Goal: Communication & Community: Answer question/provide support

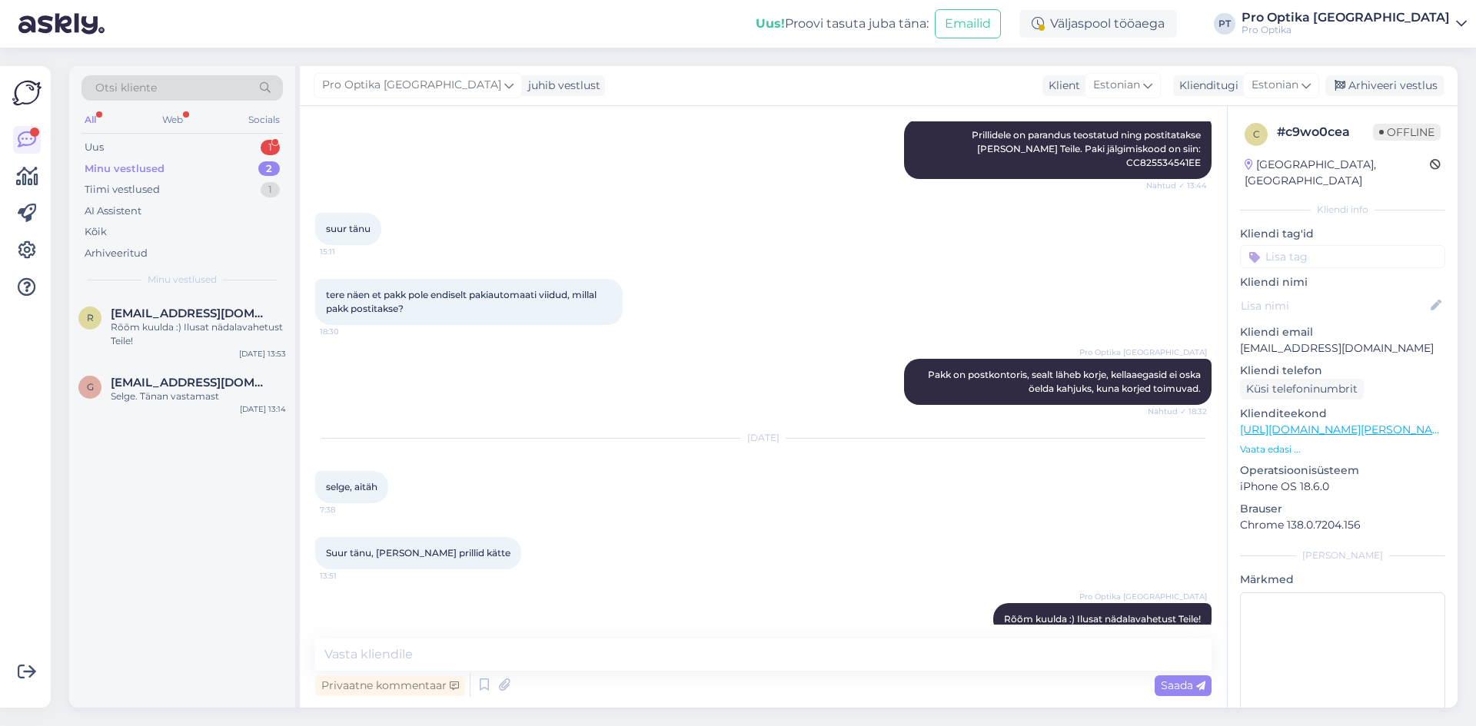
scroll to position [2100, 0]
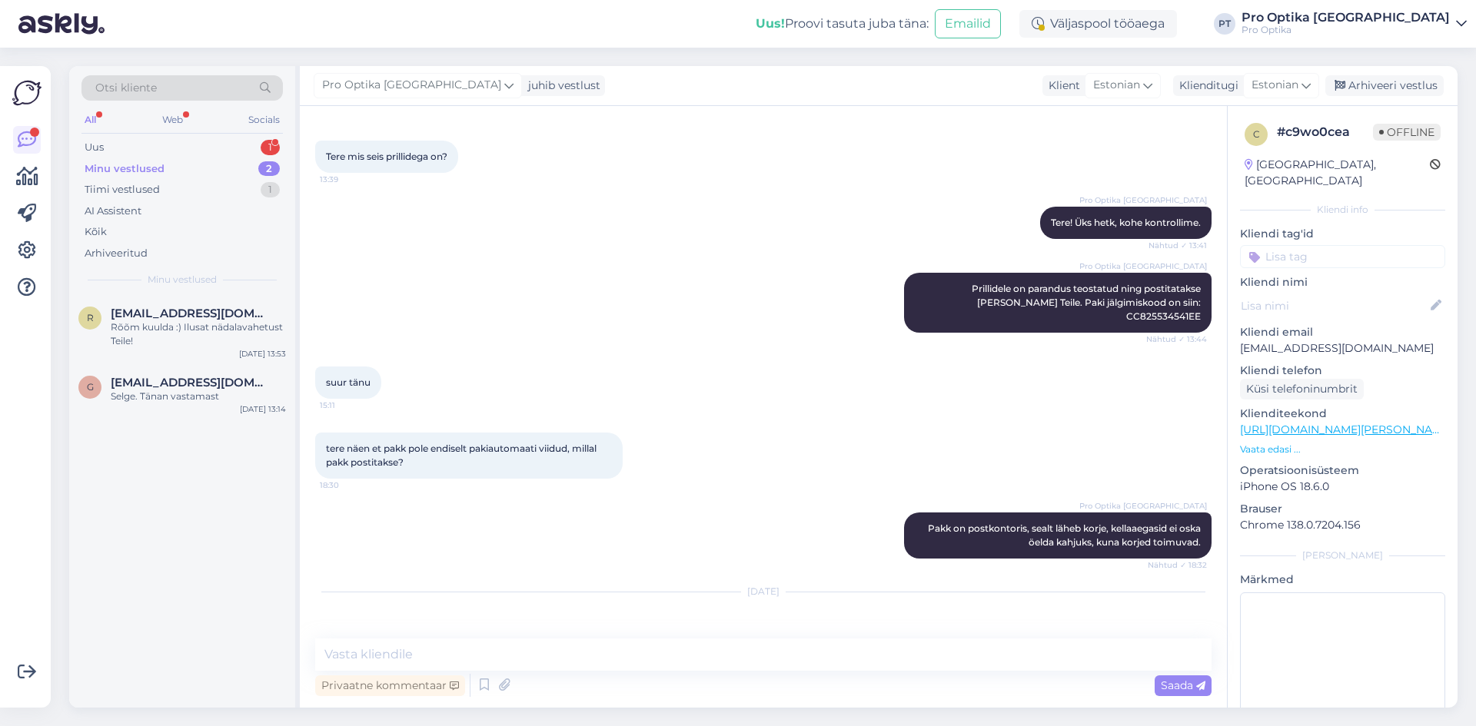
click at [158, 166] on div "Minu vestlused" at bounding box center [125, 168] width 80 height 15
click at [181, 387] on span "[EMAIL_ADDRESS][DOMAIN_NAME]" at bounding box center [191, 383] width 160 height 14
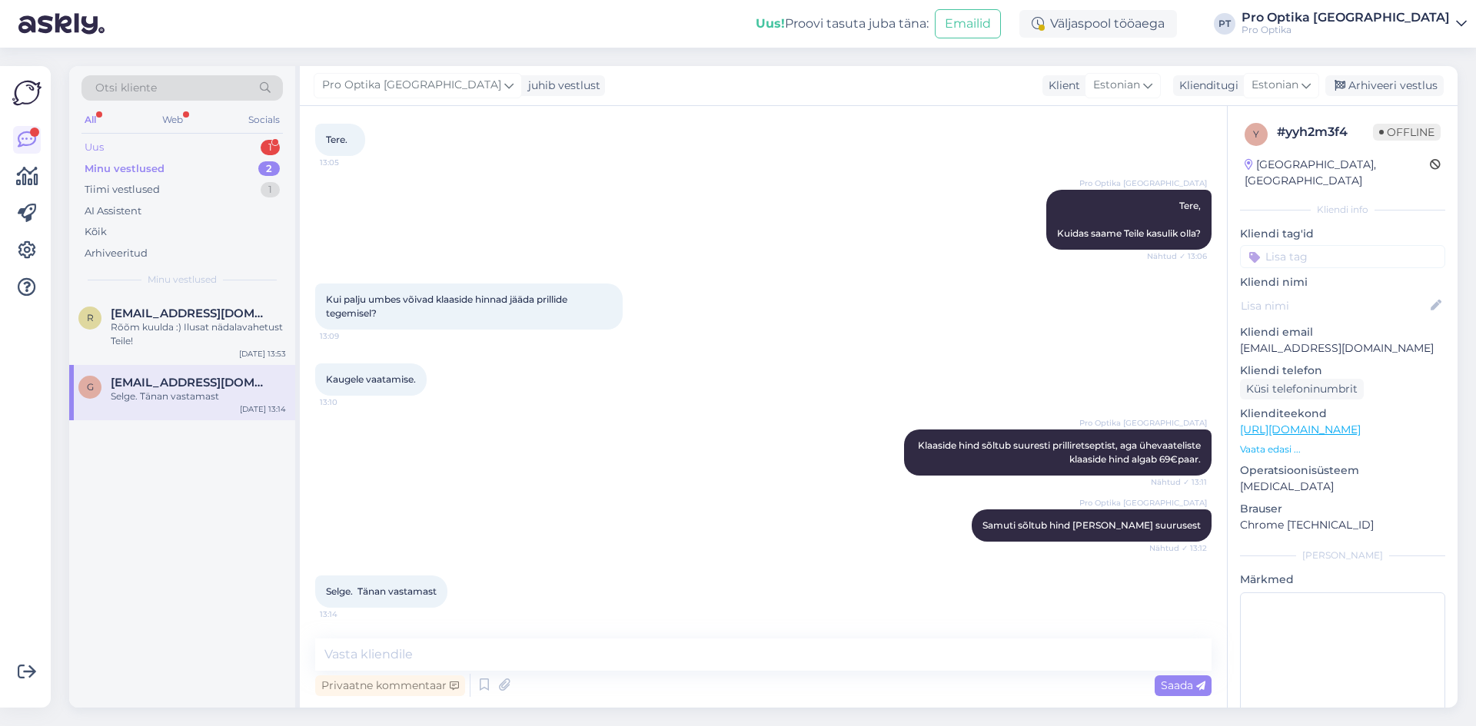
click at [101, 143] on div "Uus" at bounding box center [94, 147] width 19 height 15
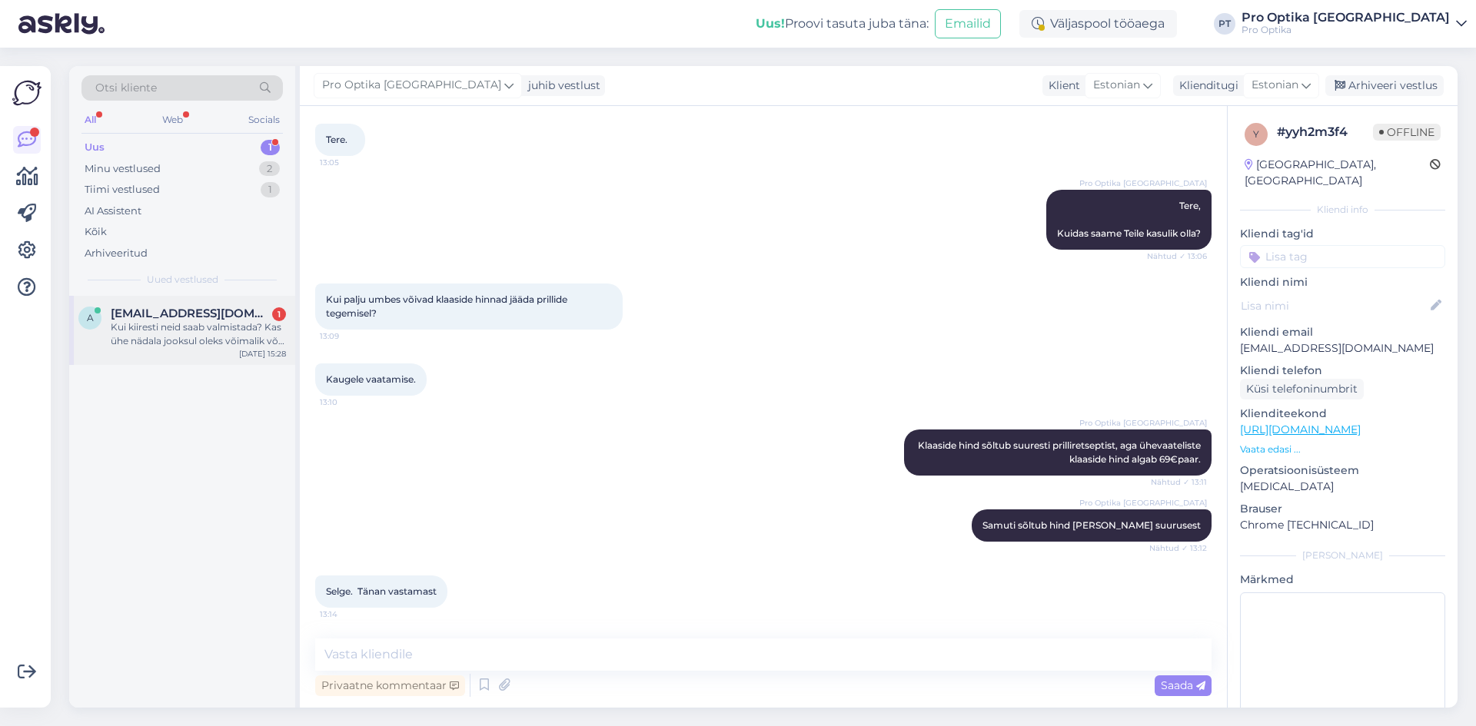
click at [180, 341] on div "Kui kiiresti neid saab valmistada? Kas ühe nädala jooksul oleks võimalik või se…" at bounding box center [198, 334] width 175 height 28
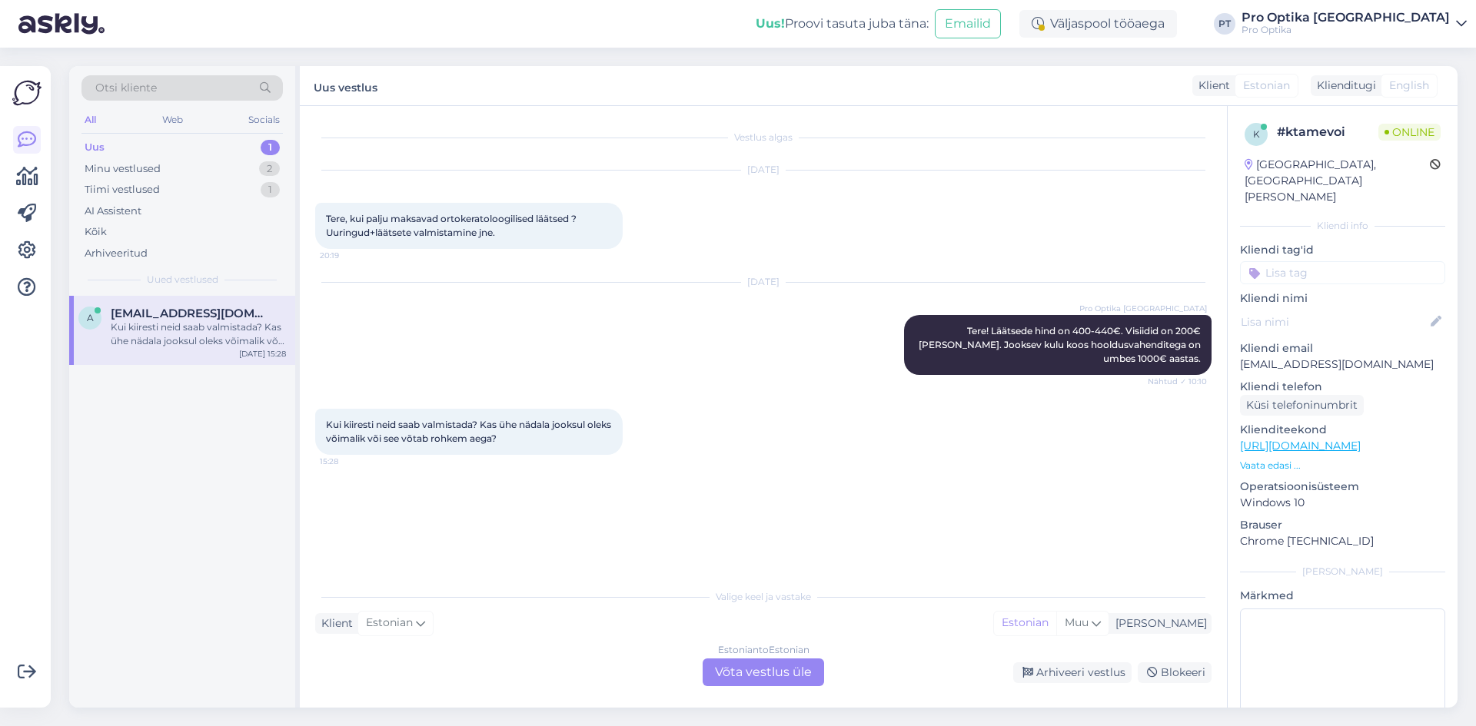
click at [797, 689] on div "Vestlus algas [DATE] Tere, kui palju maksavad ortokeratoloogilised läätsed ? Uu…" at bounding box center [763, 407] width 927 height 602
click at [797, 681] on div "Estonian to Estonian Võta vestlus üle" at bounding box center [762, 673] width 121 height 28
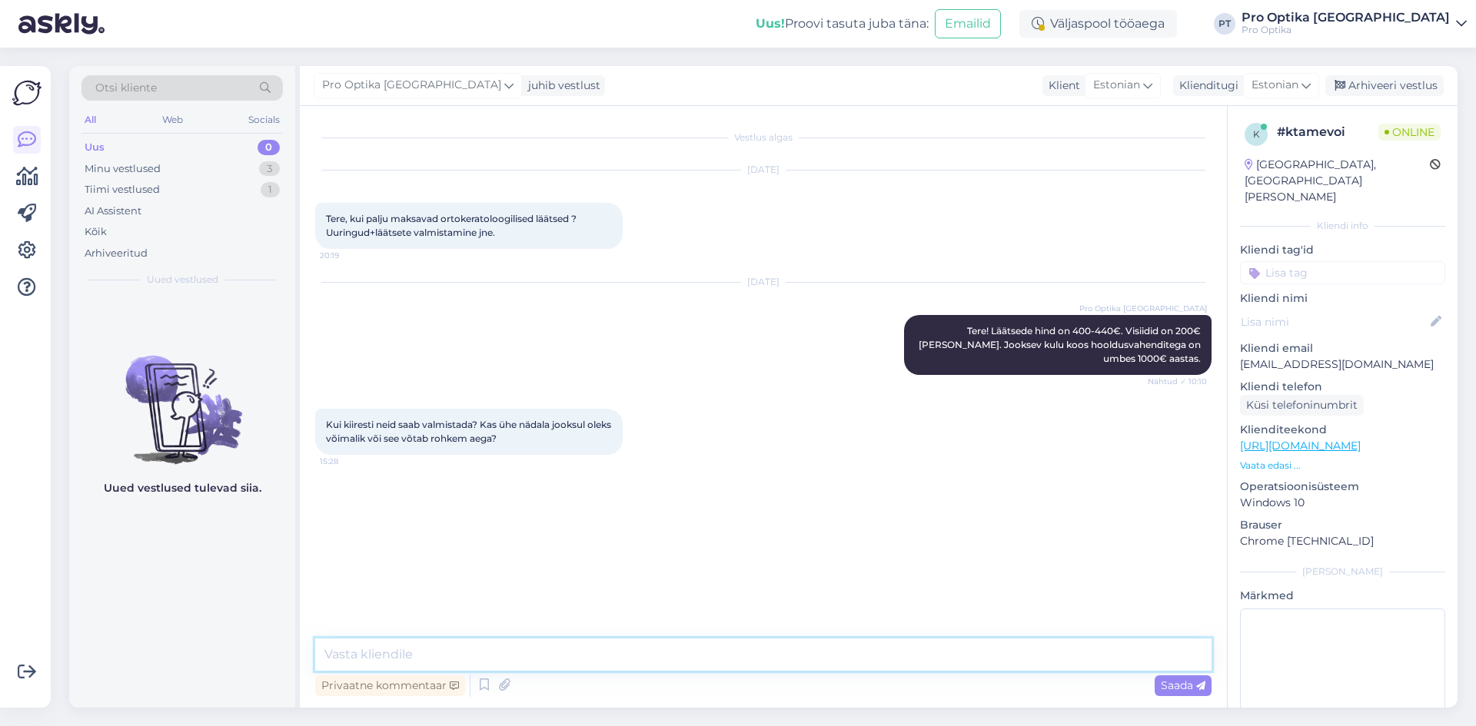
click at [393, 649] on textarea at bounding box center [763, 655] width 896 height 32
type textarea "Läätsede tellimine võtab aega 2-3 nädalat, pärast seda on [PERSON_NAME] ka opto…"
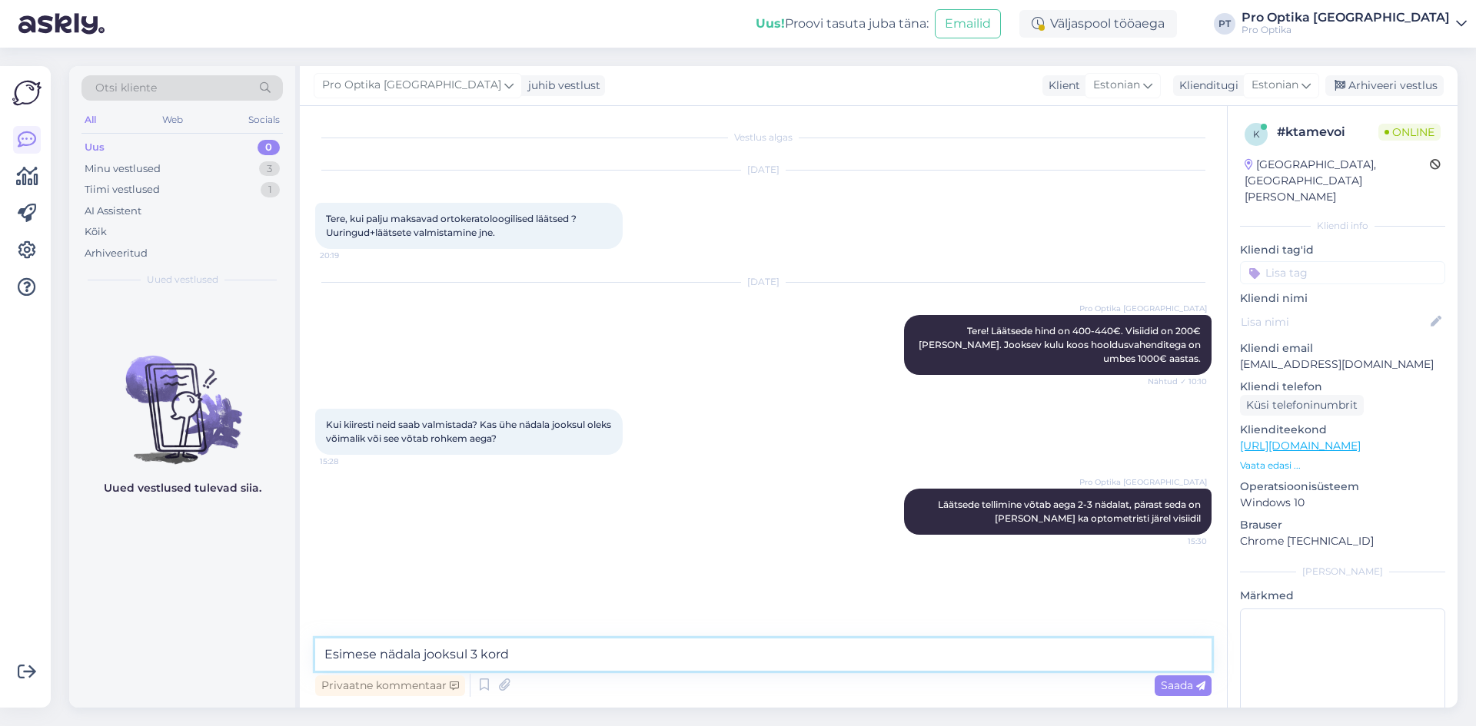
type textarea "Esimese nädala jooksul 3 korda"
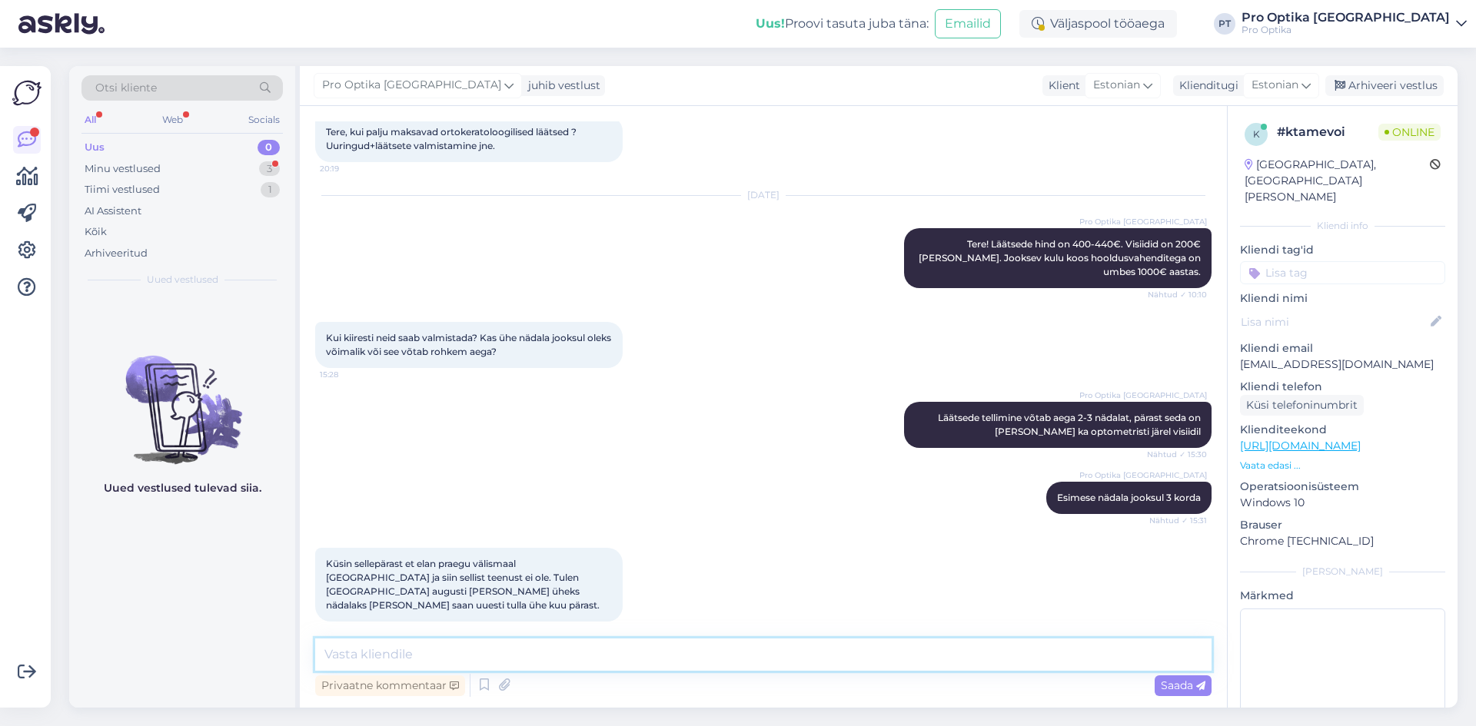
scroll to position [167, 0]
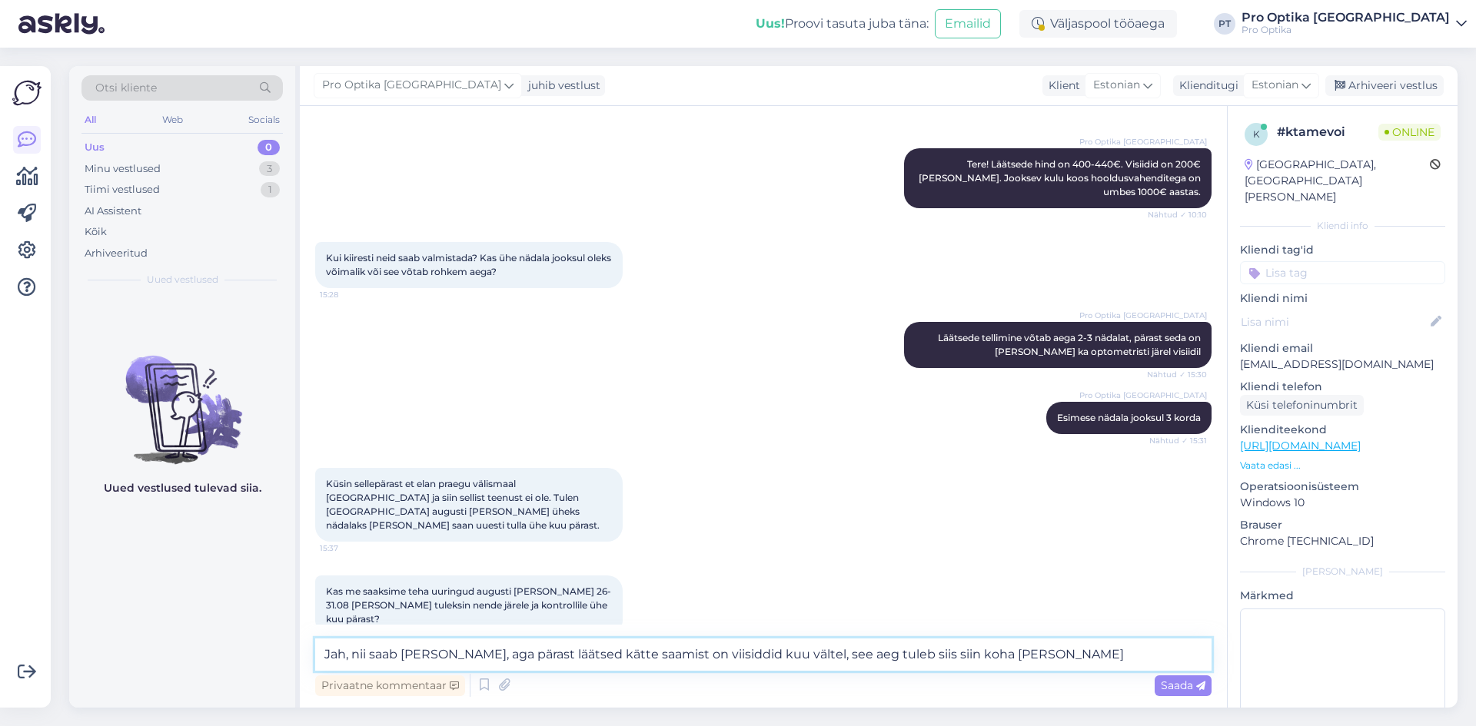
type textarea "Jah, nii saab [PERSON_NAME], aga pärast läätsed kätte saamist on viisiddid kuu …"
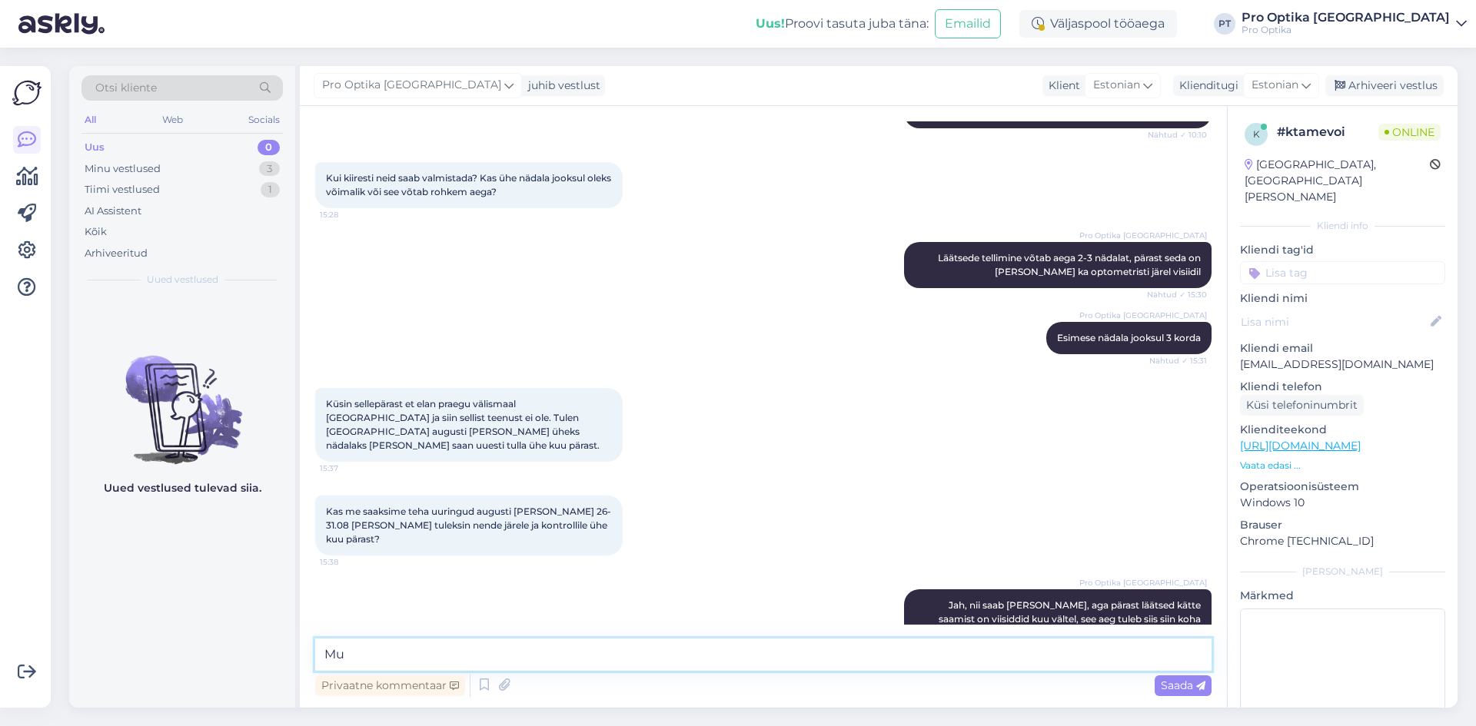
type textarea "M"
click at [829, 653] on textarea "Neid me ei määra nii, et klient saab läätsed [PERSON_NAME] saab [PERSON_NAME] k…" at bounding box center [763, 655] width 896 height 32
click at [933, 663] on textarea "Neid me ei määra nii, et klient saab läätsed [PERSON_NAME] saab [PERSON_NAME] k…" at bounding box center [763, 655] width 896 height 32
type textarea "Neid me ei määra nii, et klient saab läätsed [PERSON_NAME] saab [PERSON_NAME] k…"
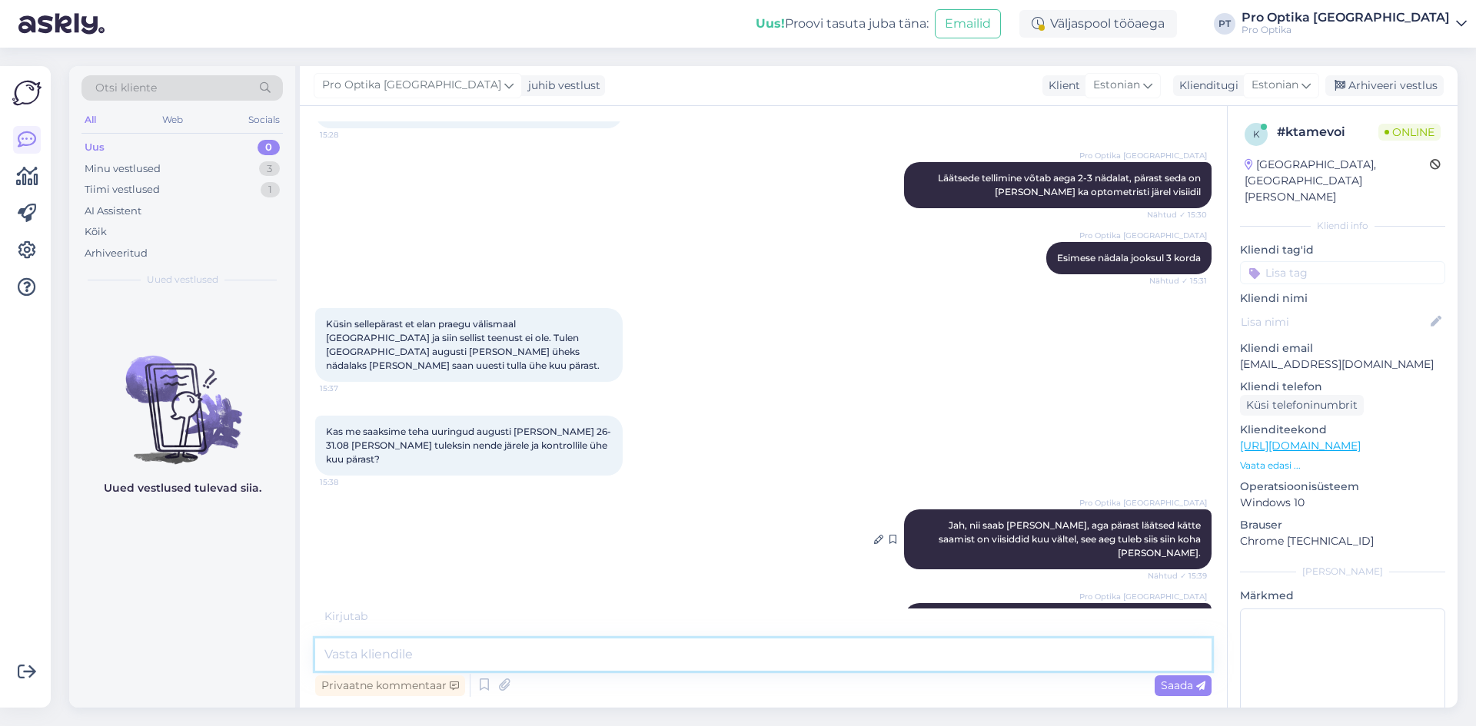
scroll to position [393, 0]
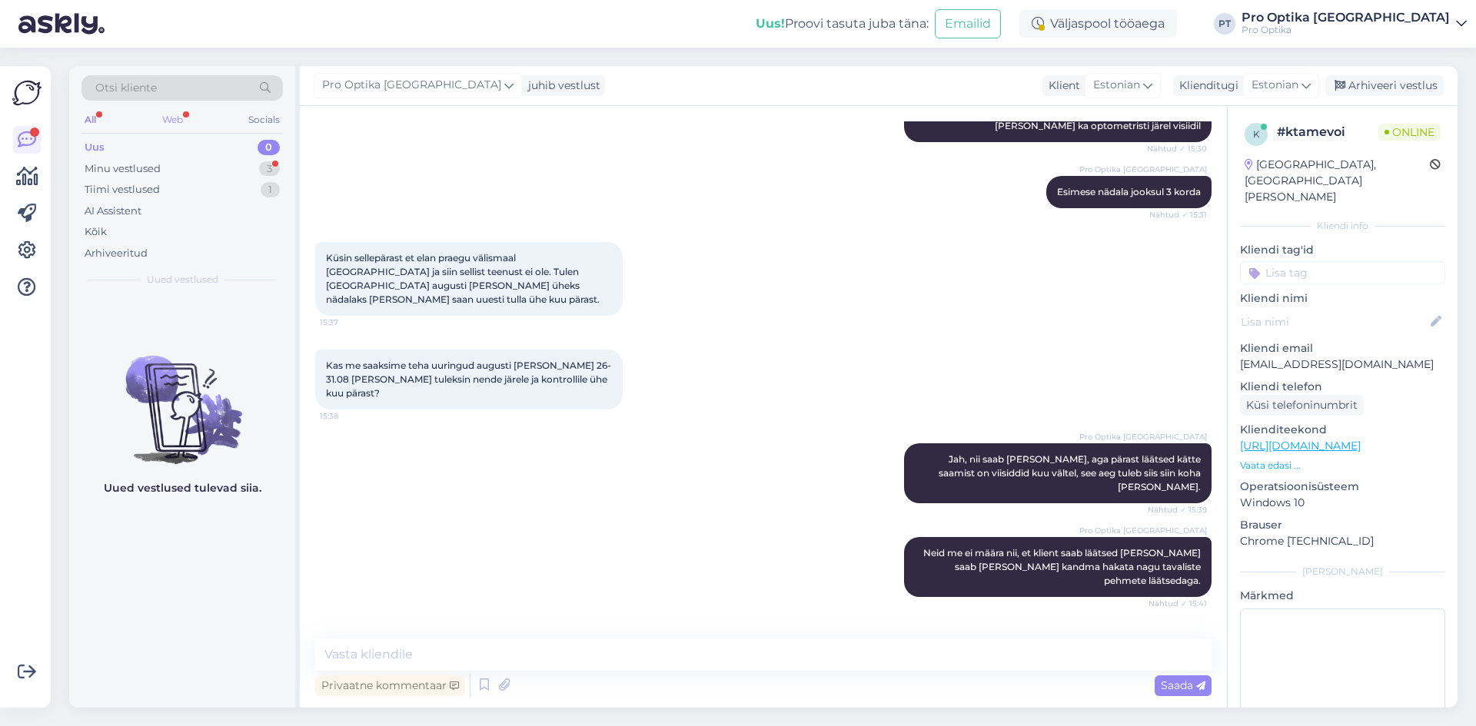
click at [179, 118] on div "Web" at bounding box center [172, 120] width 27 height 20
click at [184, 161] on div "Minu vestlused 3" at bounding box center [181, 169] width 201 height 22
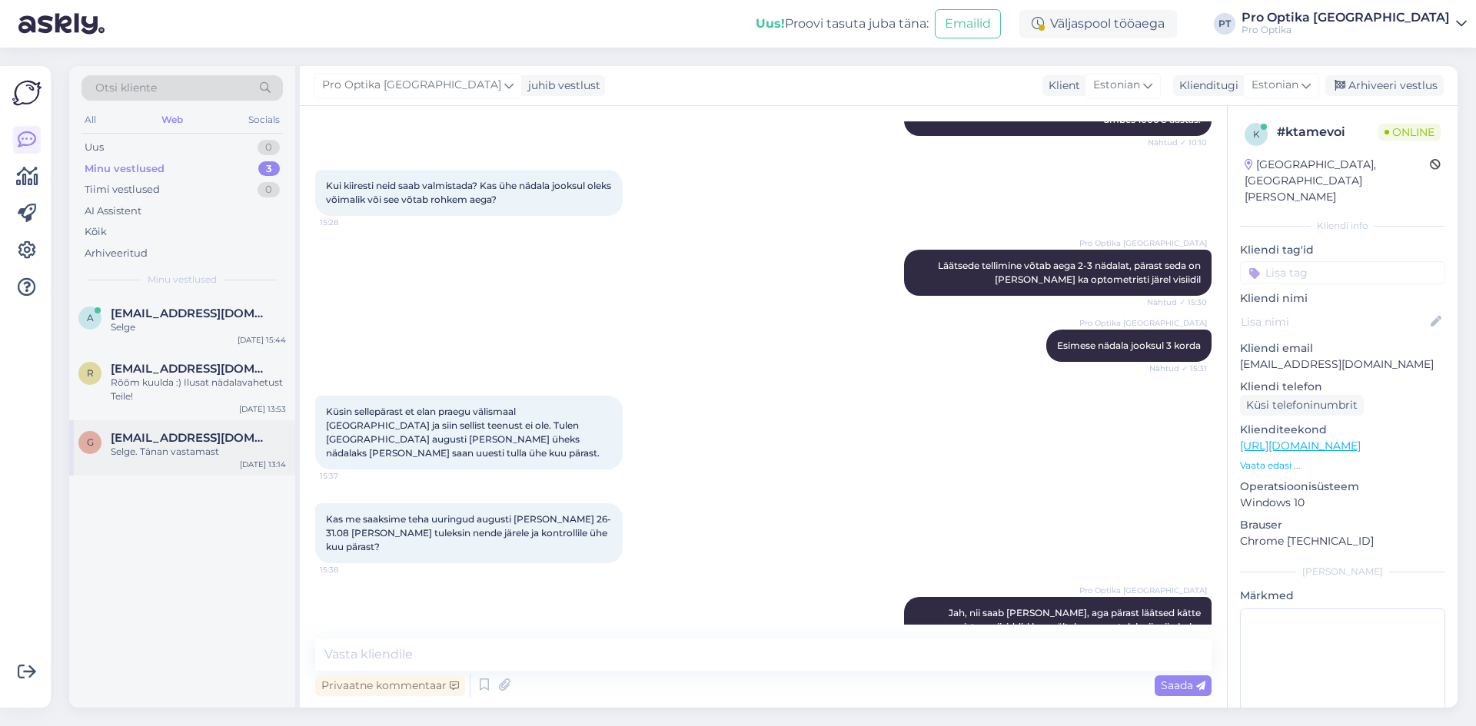
click at [161, 429] on div "g [EMAIL_ADDRESS][DOMAIN_NAME] Selge. Tänan vastamast [DATE] 13:14" at bounding box center [182, 447] width 226 height 55
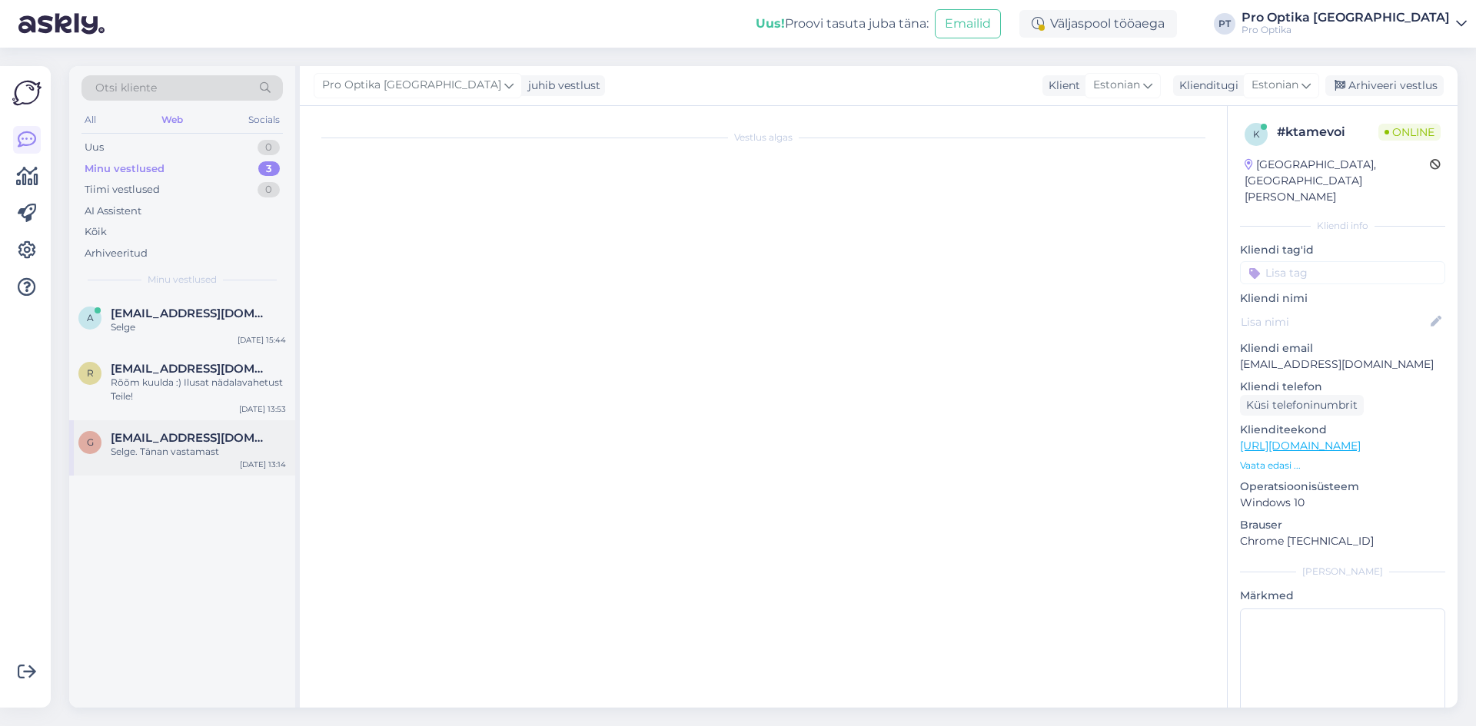
scroll to position [79, 0]
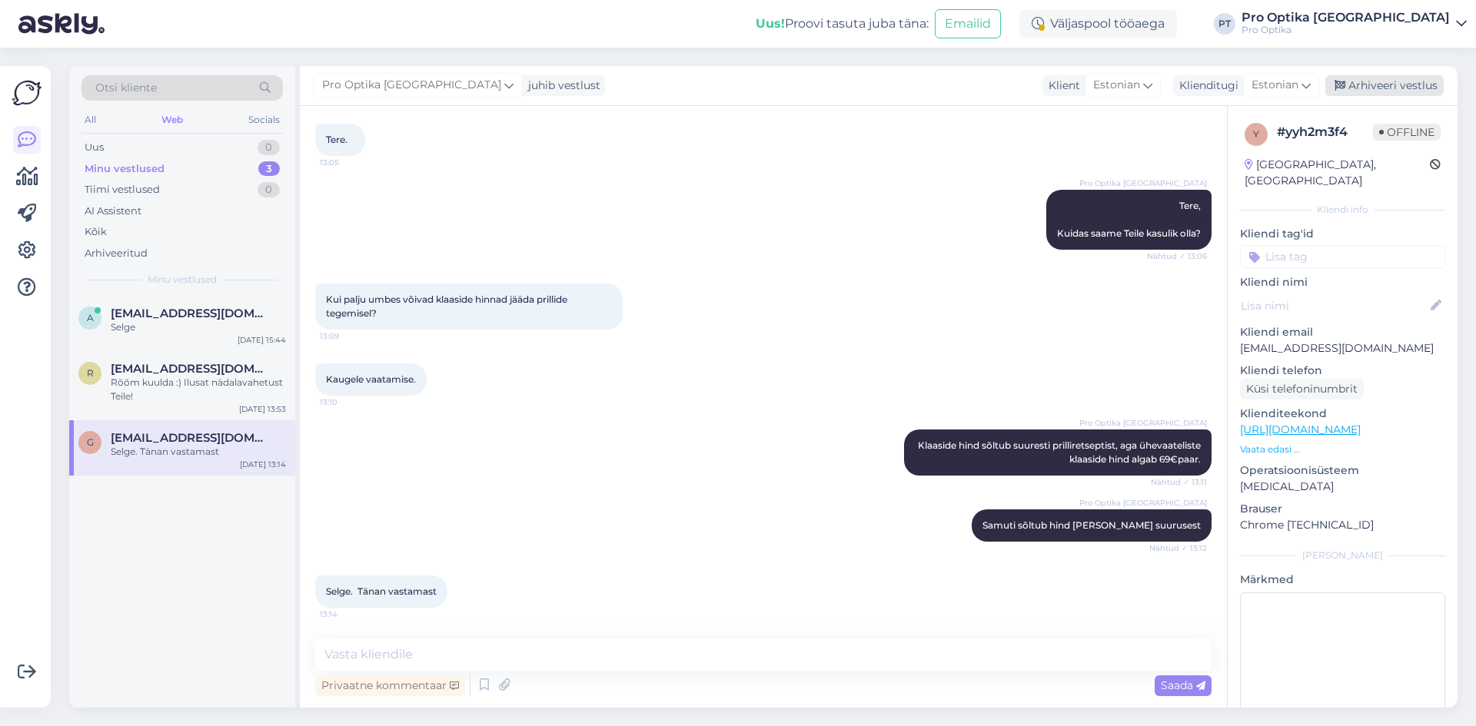
click at [1368, 89] on div "Arhiveeri vestlus" at bounding box center [1384, 85] width 118 height 21
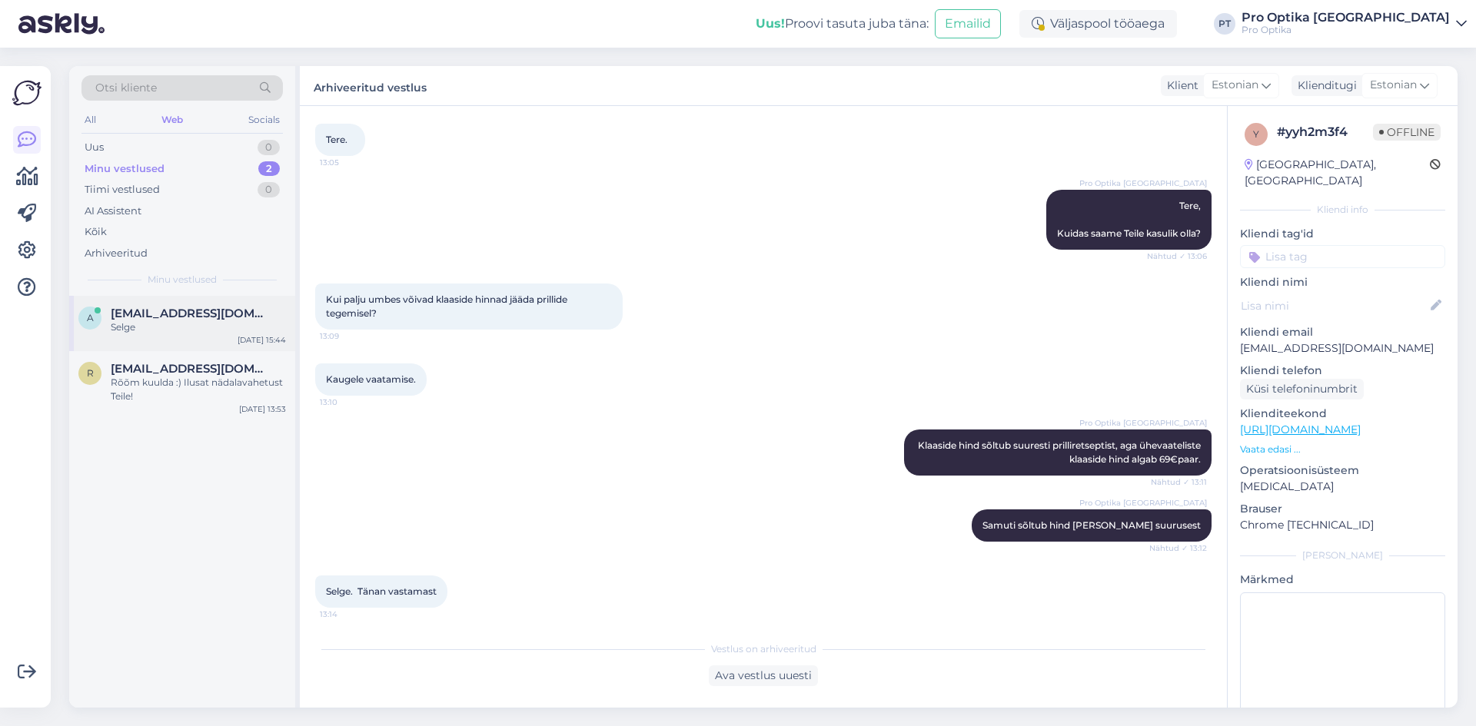
click at [161, 339] on div "a [EMAIL_ADDRESS][DOMAIN_NAME] Selge [DATE] 15:44" at bounding box center [182, 323] width 226 height 55
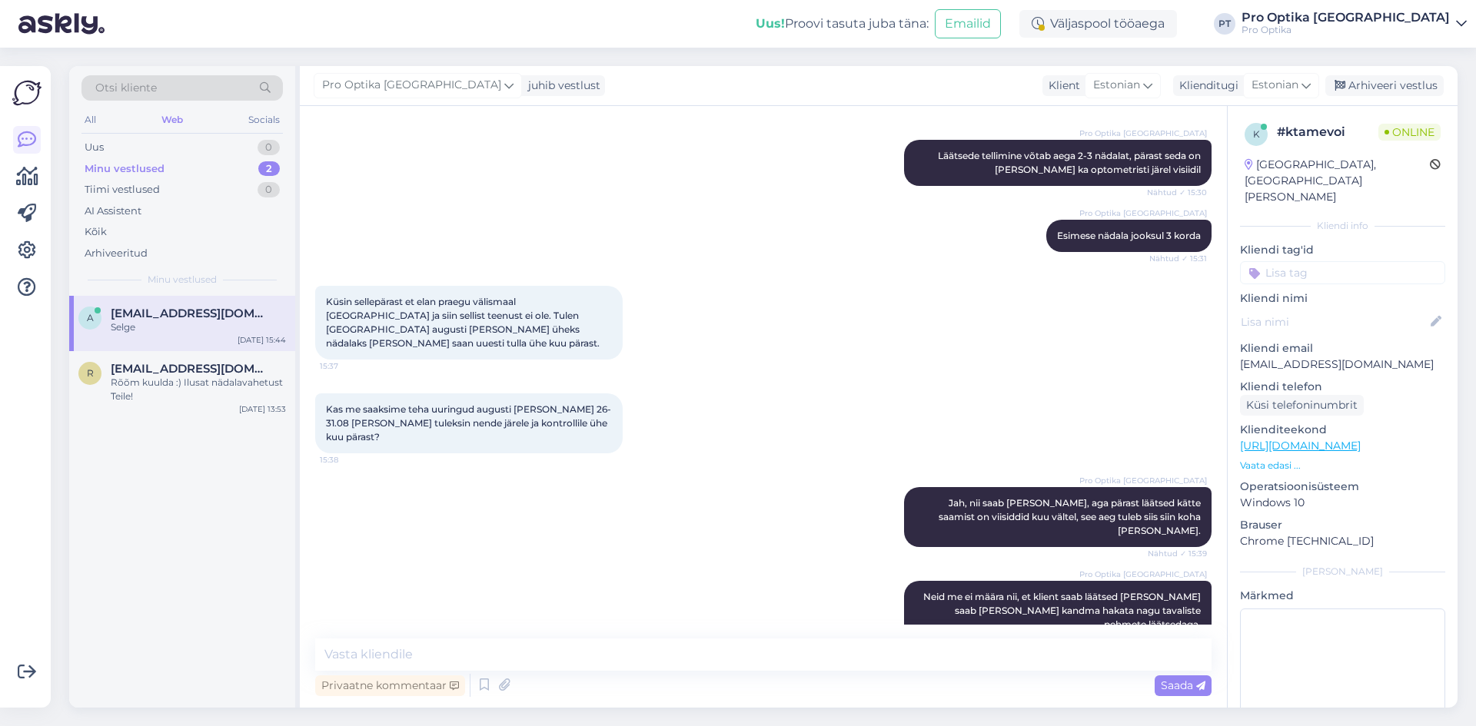
scroll to position [393, 0]
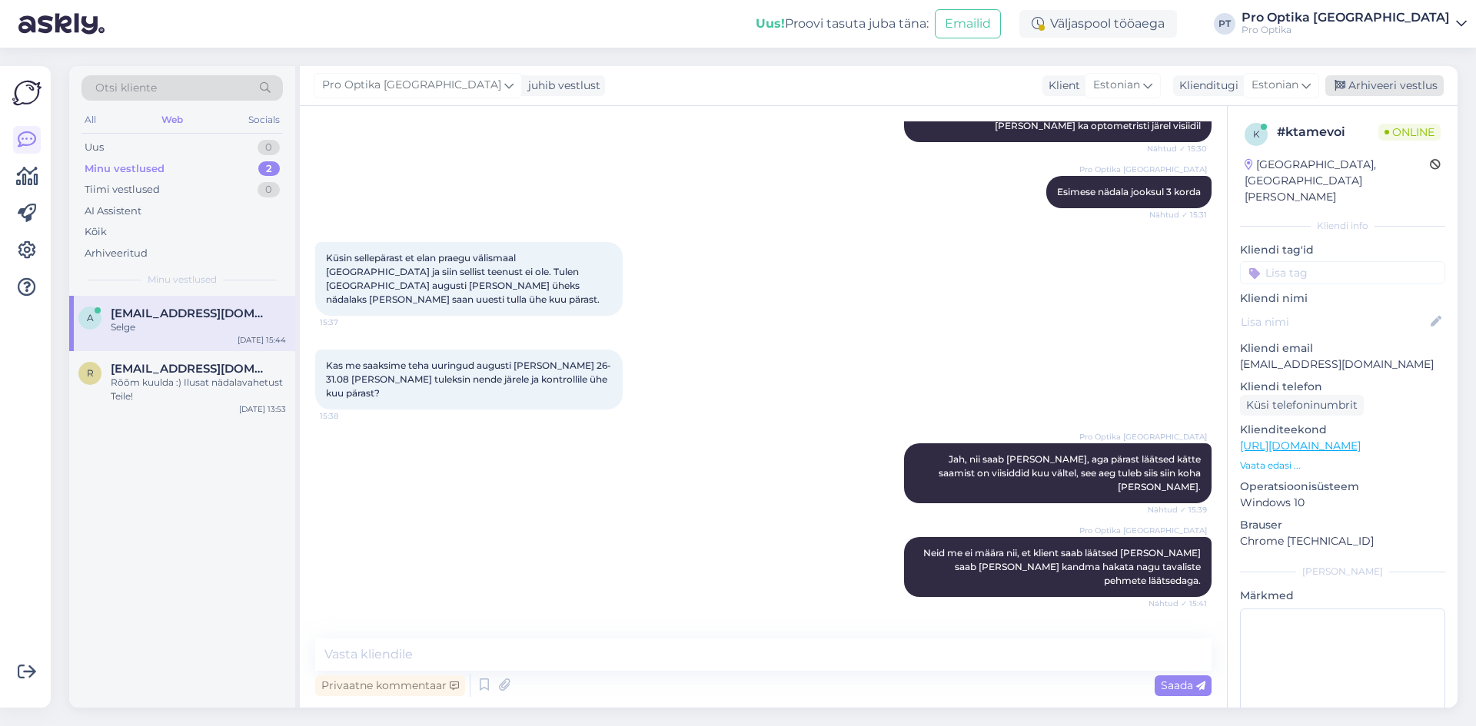
click at [1423, 87] on div "Arhiveeri vestlus" at bounding box center [1384, 85] width 118 height 21
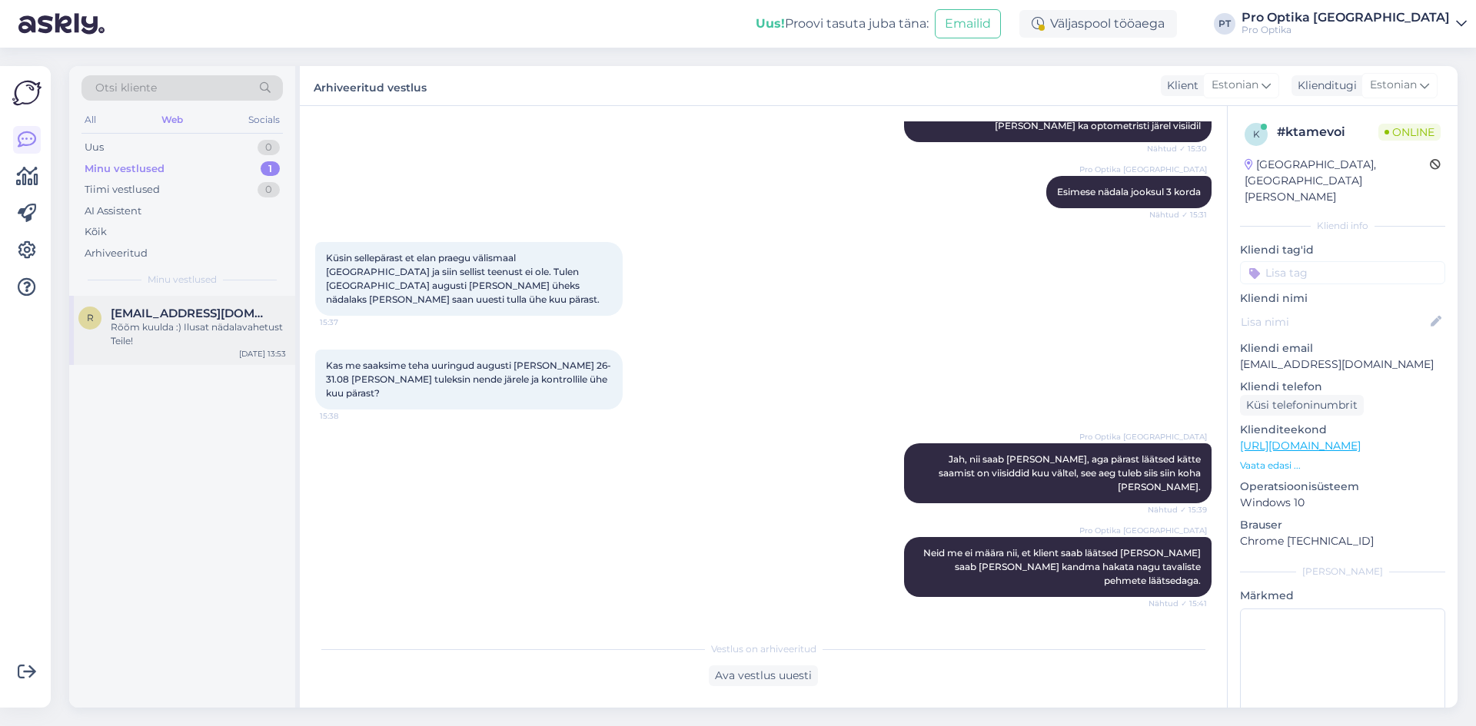
click at [210, 333] on div "Rõõm kuulda :) Ilusat nädalavahetust Teile!" at bounding box center [198, 334] width 175 height 28
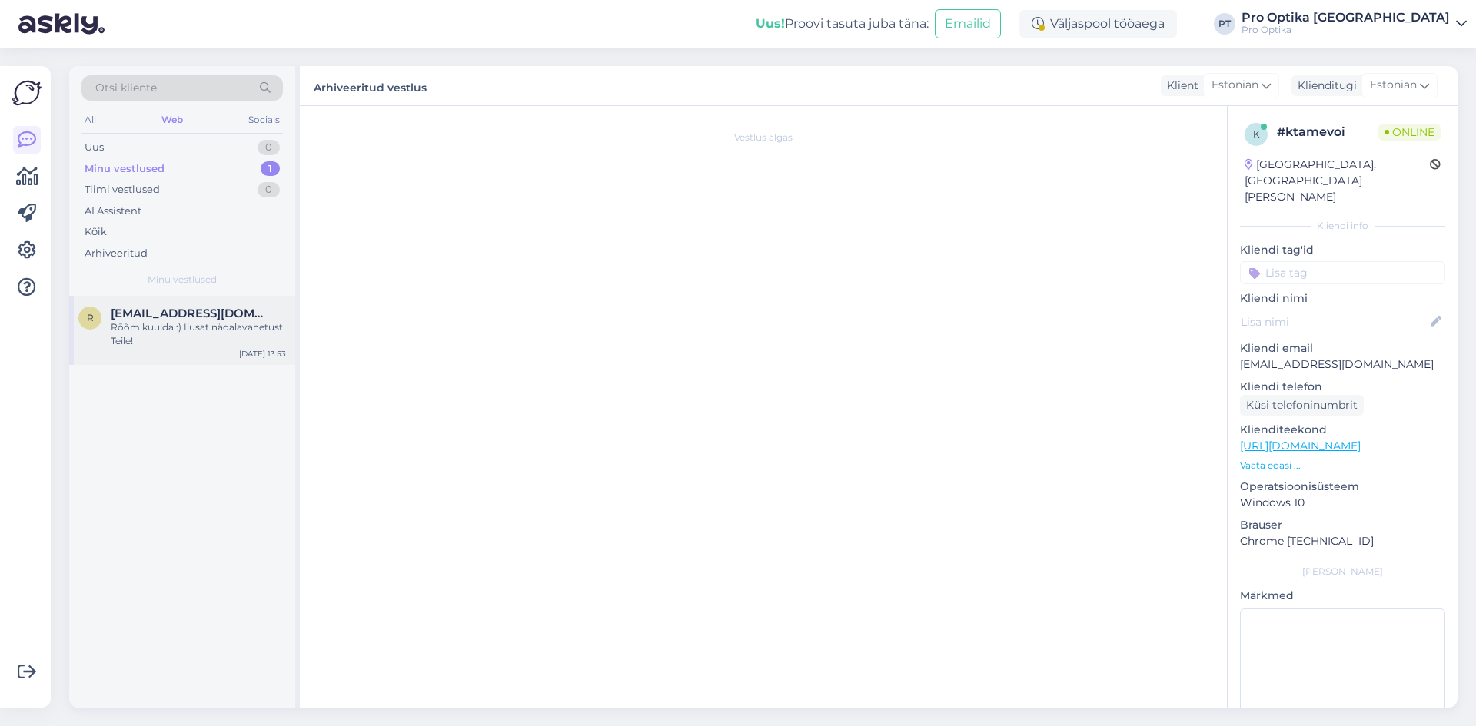
scroll to position [2254, 0]
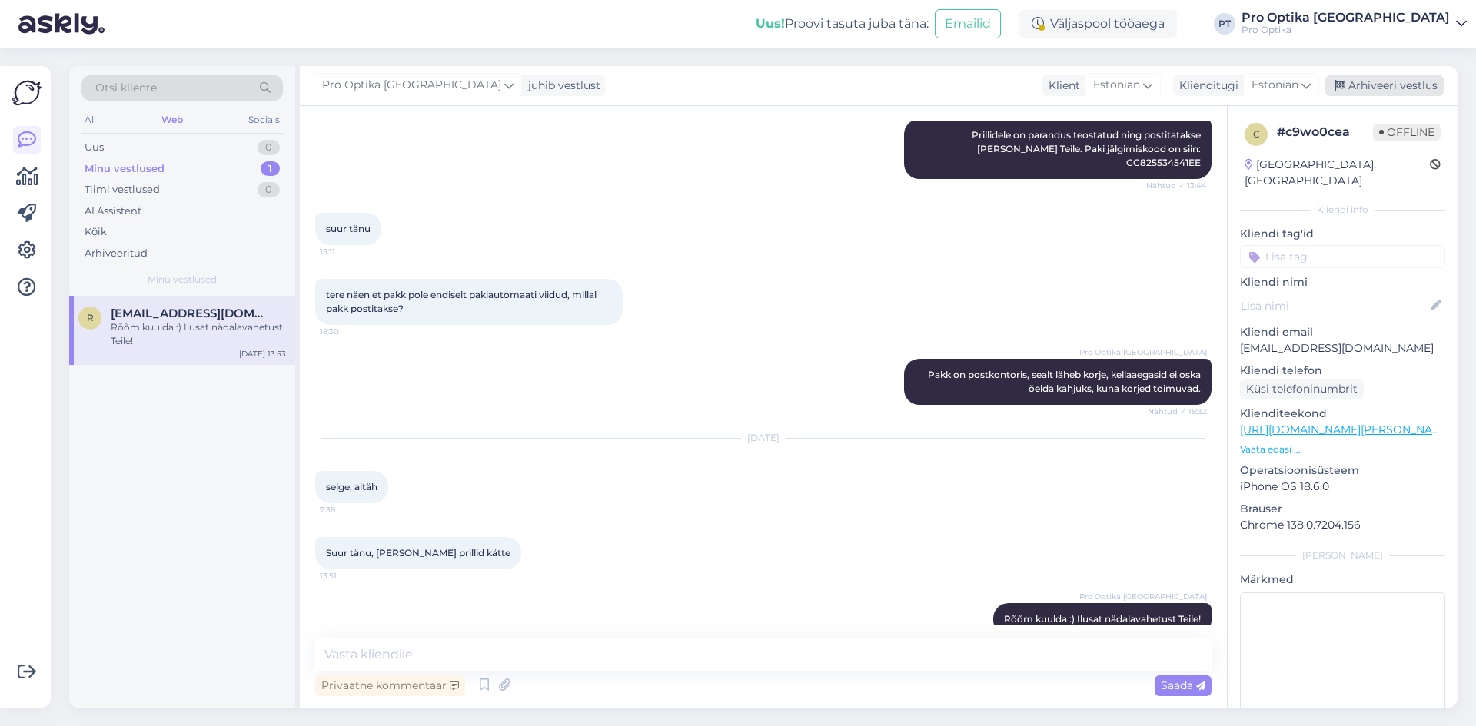
click at [1413, 92] on div "Arhiveeri vestlus" at bounding box center [1384, 85] width 118 height 21
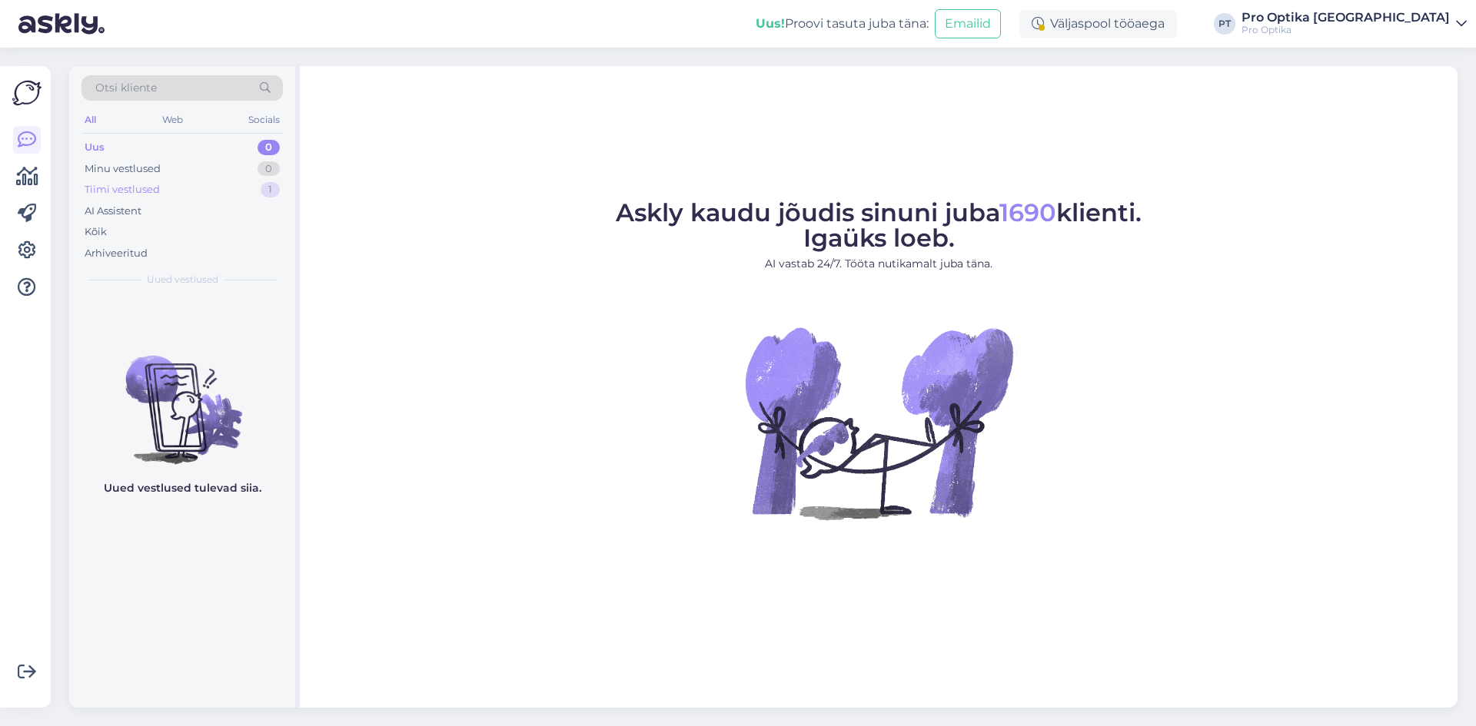
click at [131, 195] on div "Tiimi vestlused" at bounding box center [122, 189] width 75 height 15
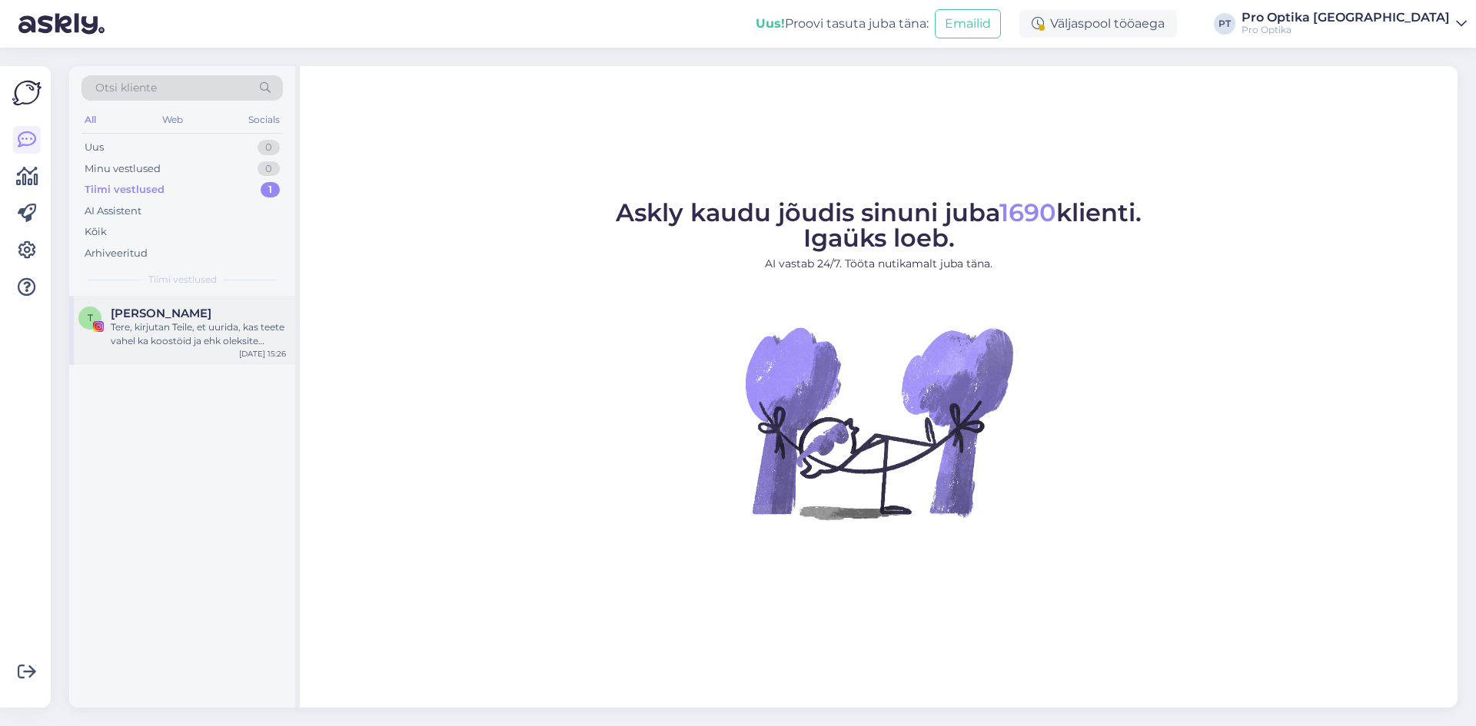
click at [183, 339] on div "Tere, kirjutan Teile, et uurida, kas teete vahel ka koostöid ja ehk oleksite av…" at bounding box center [198, 334] width 175 height 28
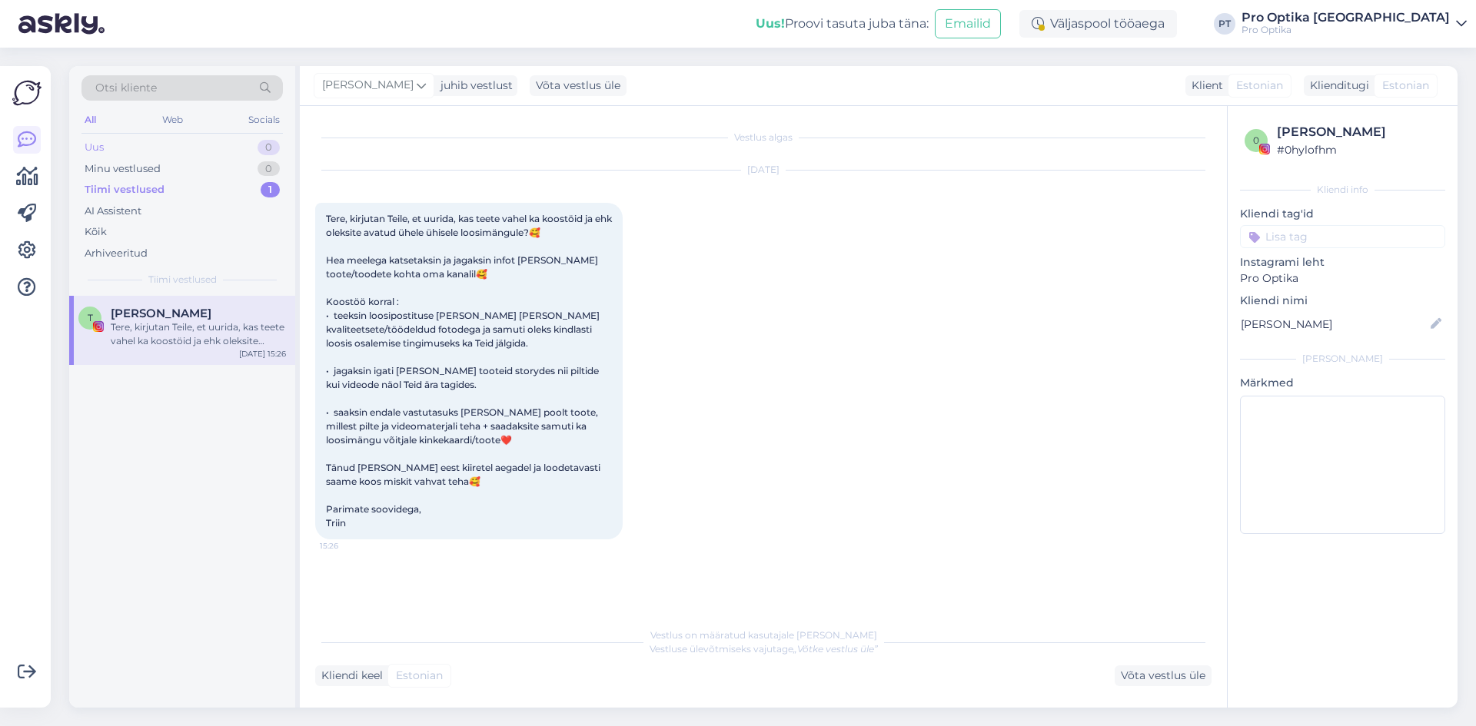
click at [178, 148] on div "Uus 0" at bounding box center [181, 148] width 201 height 22
